Goal: Contribute content: Contribute content

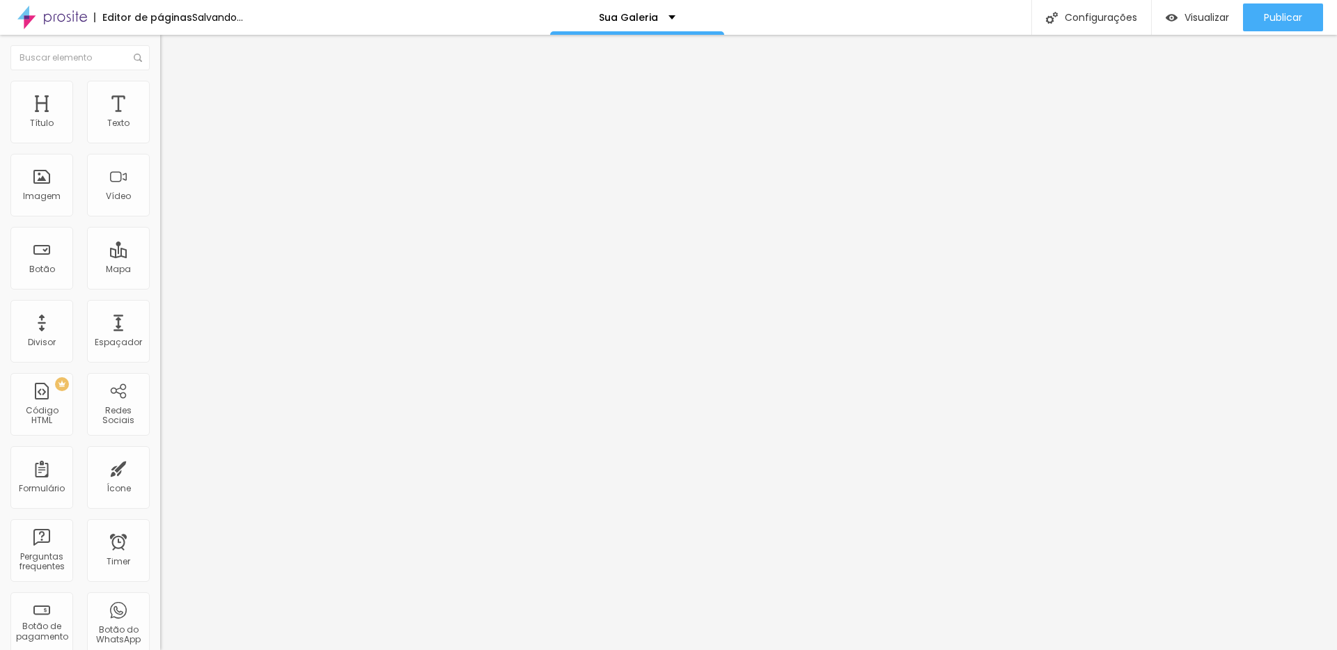
click at [160, 120] on span "Trocar imagem" at bounding box center [198, 114] width 76 height 12
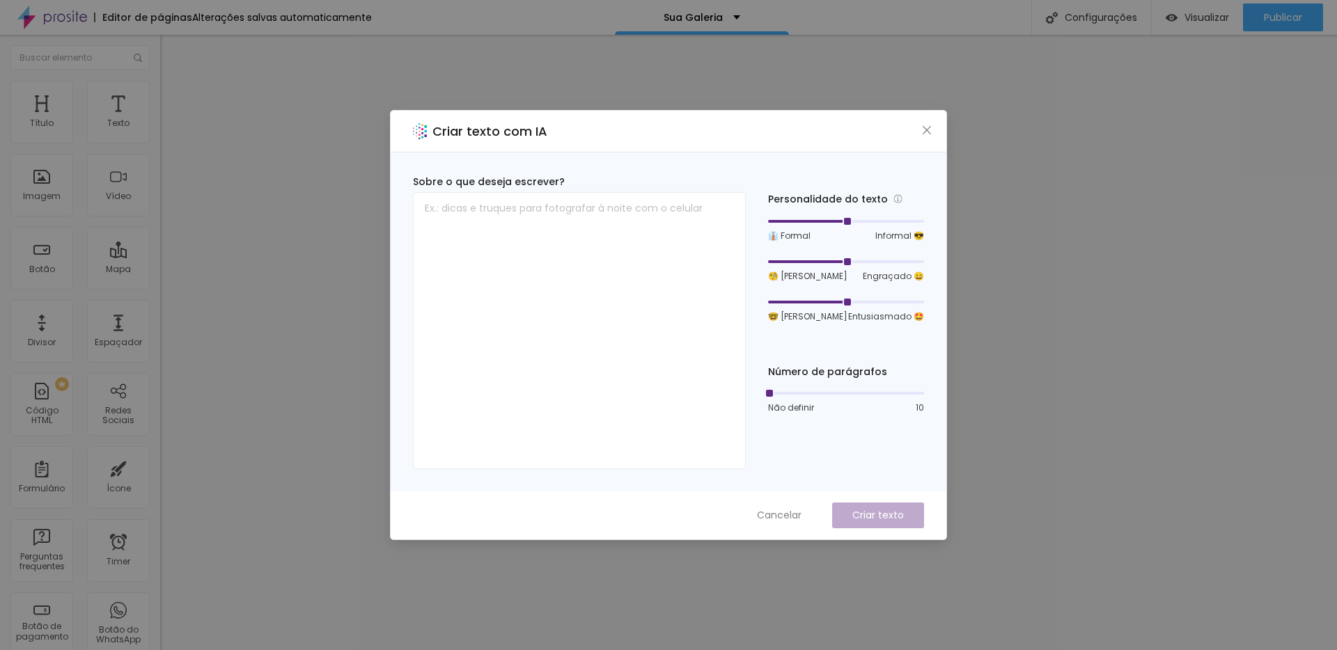
click at [1039, 352] on div "Criar texto com IA Sobre o que deseja escrever? Personalidade do texto 👔 Formal…" at bounding box center [668, 325] width 1337 height 650
click at [929, 129] on icon "close" at bounding box center [926, 130] width 11 height 11
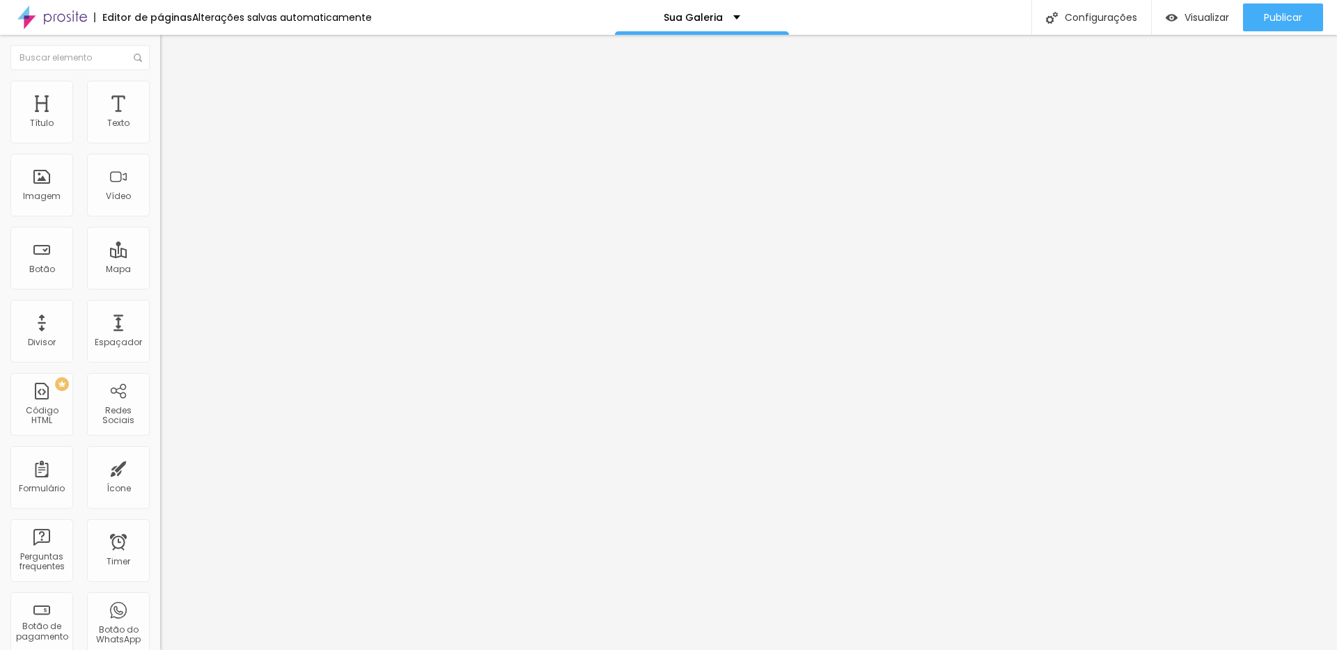
click at [160, 287] on input "text" at bounding box center [243, 280] width 167 height 14
paste input "[URL][DOMAIN_NAME]"
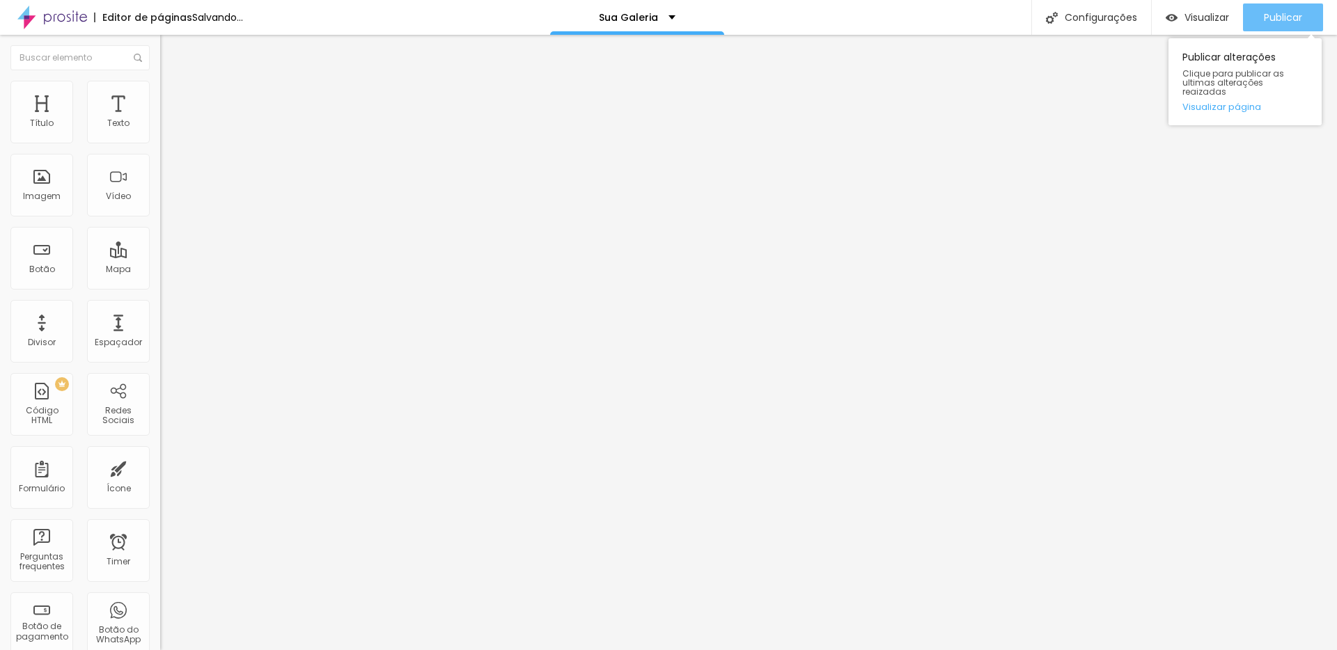
type input "[URL][DOMAIN_NAME]"
click at [1289, 17] on span "Publicar" at bounding box center [1282, 17] width 38 height 11
